Goal: Information Seeking & Learning: Learn about a topic

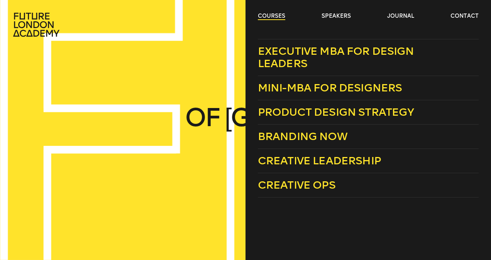
click at [276, 15] on link "courses" at bounding box center [271, 16] width 27 height 8
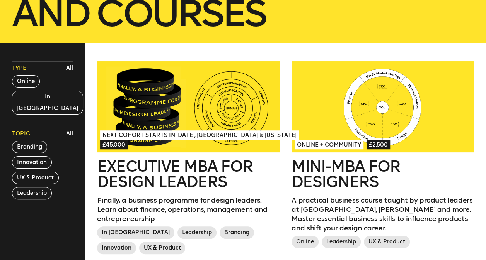
scroll to position [193, 0]
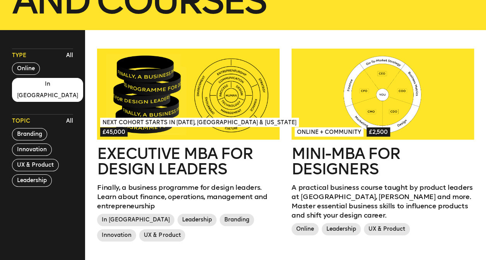
click at [34, 87] on button "In London" at bounding box center [47, 90] width 71 height 24
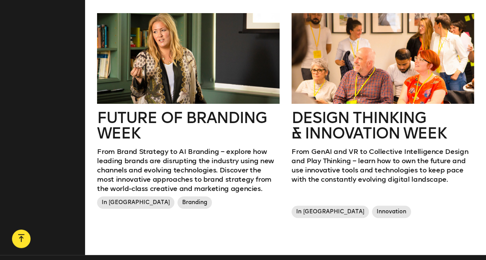
scroll to position [425, 0]
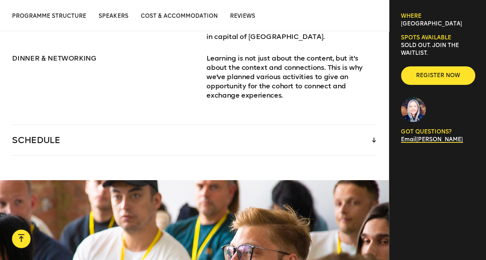
scroll to position [1198, 0]
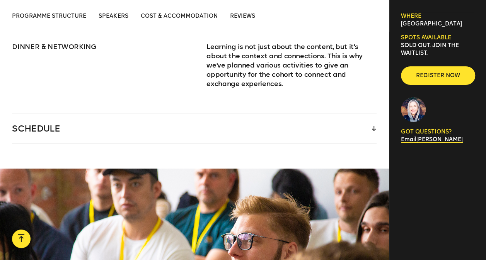
click at [371, 120] on div "SCHEDULE" at bounding box center [194, 129] width 364 height 30
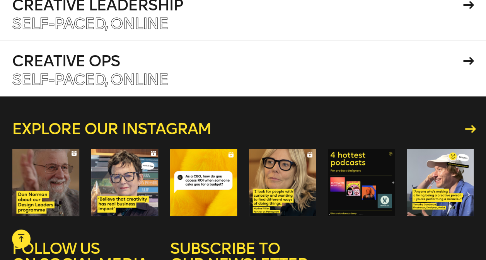
scroll to position [3206, 0]
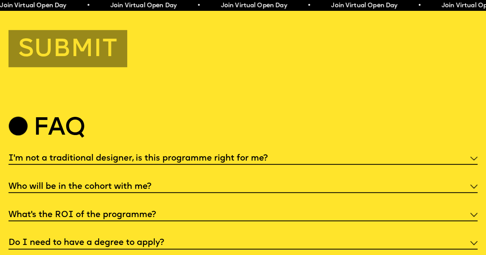
scroll to position [2666, 0]
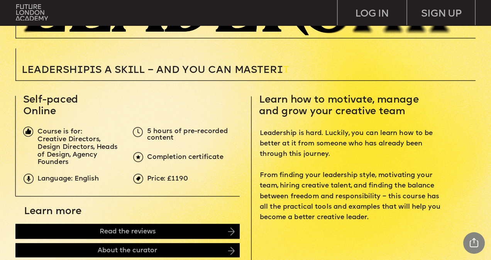
scroll to position [270, 0]
